Goal: Task Accomplishment & Management: Manage account settings

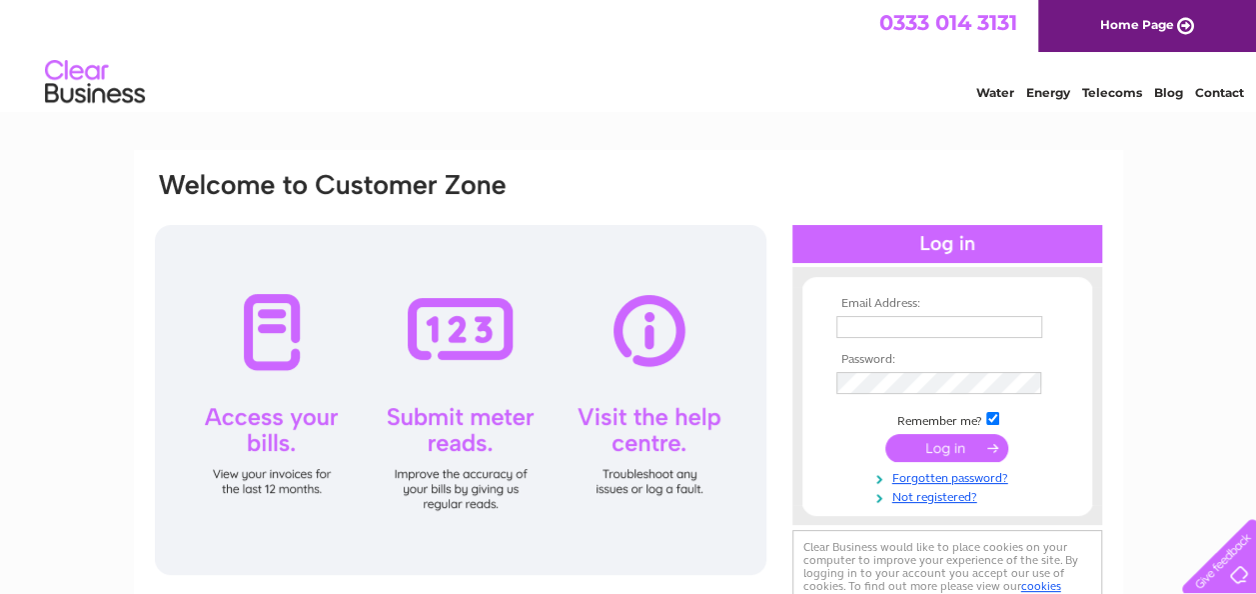
type input "kate.wiggins@knowsley.gov.uk"
click at [955, 451] on input "submit" at bounding box center [946, 448] width 123 height 28
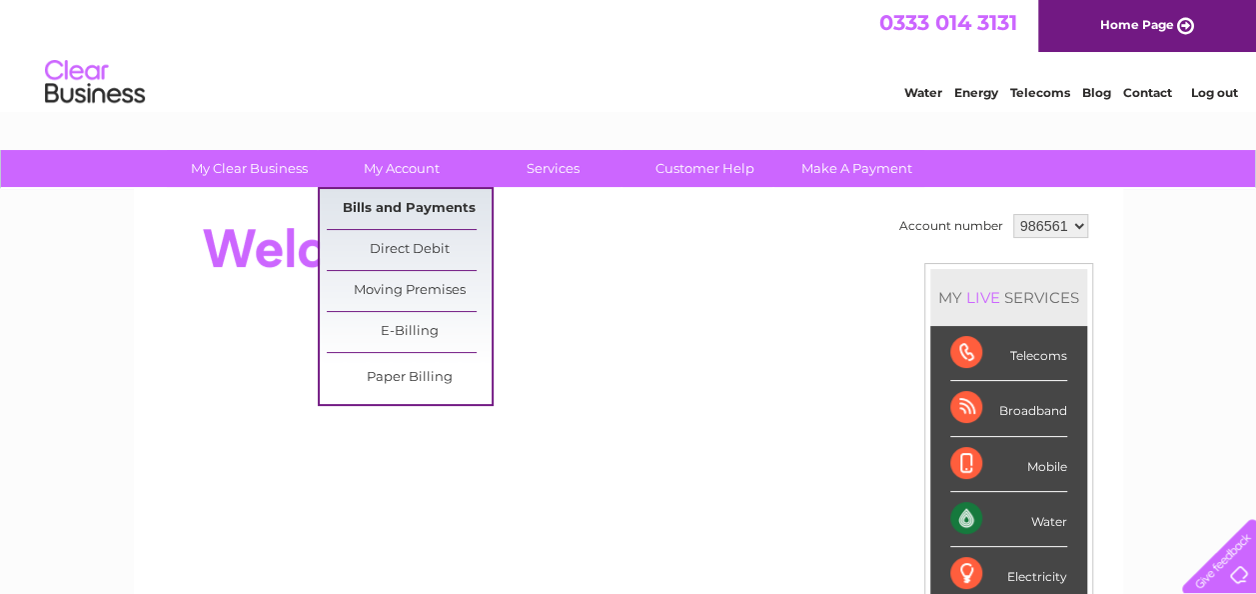
click at [399, 202] on link "Bills and Payments" at bounding box center [409, 209] width 165 height 40
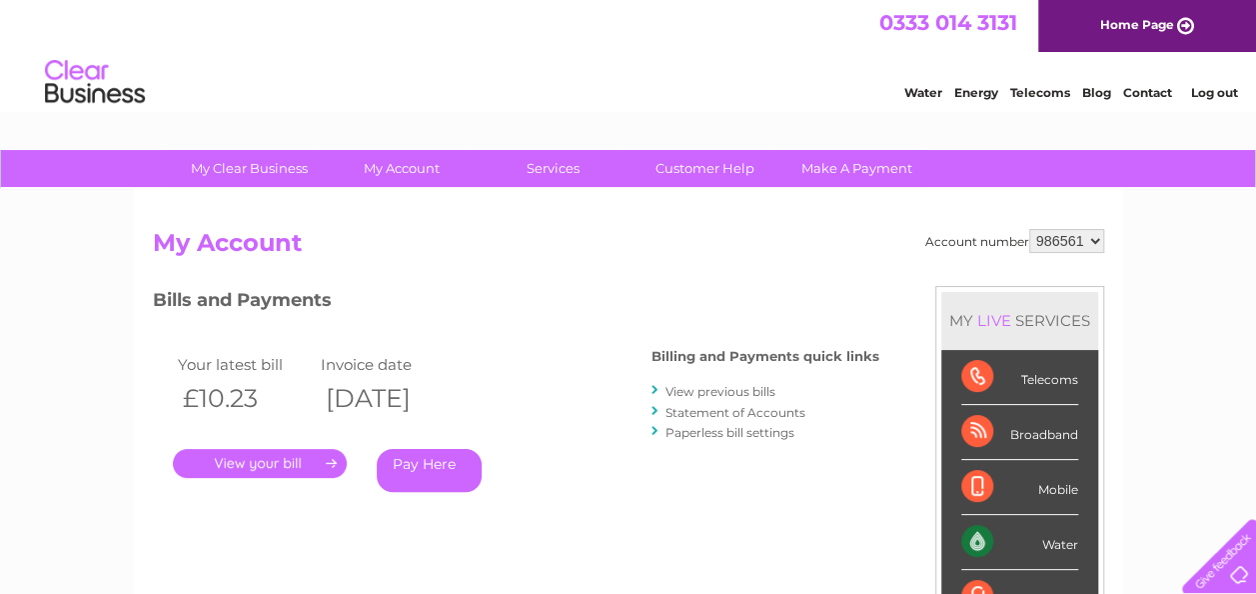
click at [272, 466] on link "." at bounding box center [260, 463] width 174 height 29
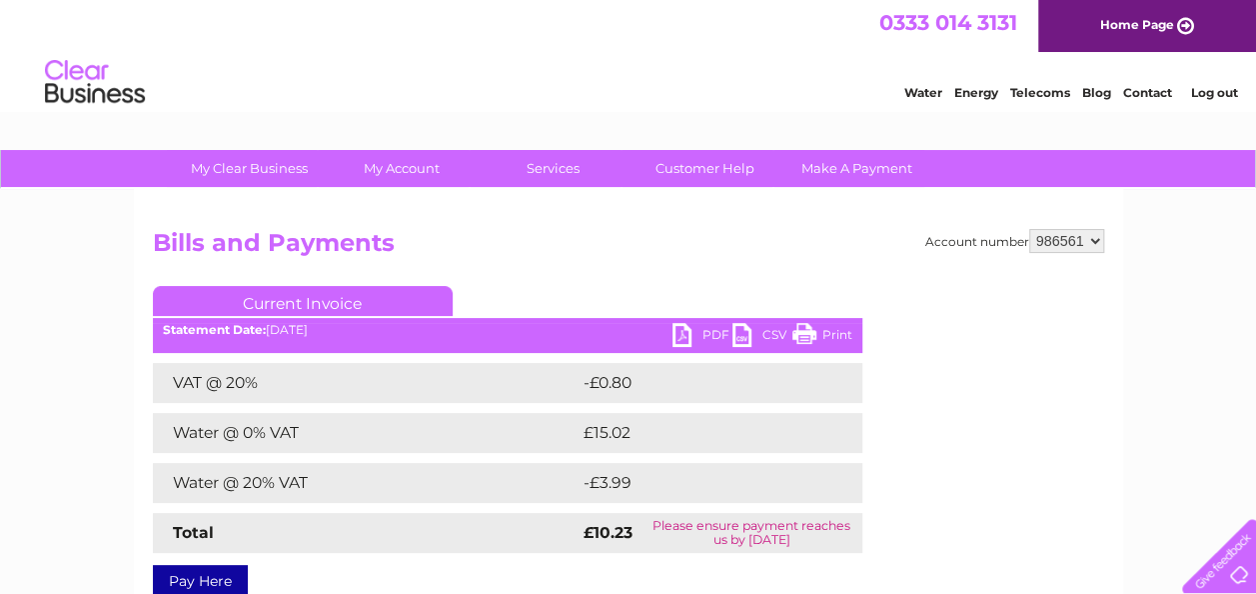
click at [697, 334] on link "PDF" at bounding box center [703, 337] width 60 height 29
